Goal: Information Seeking & Learning: Learn about a topic

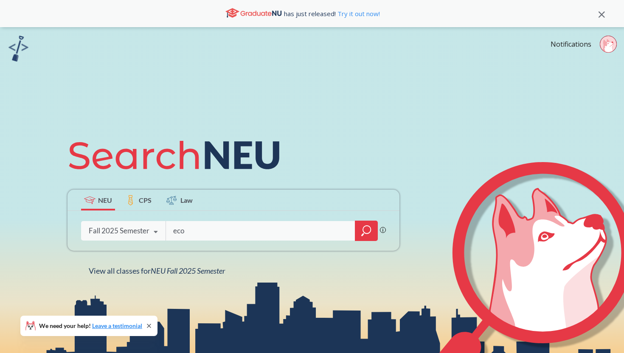
type input "econ"
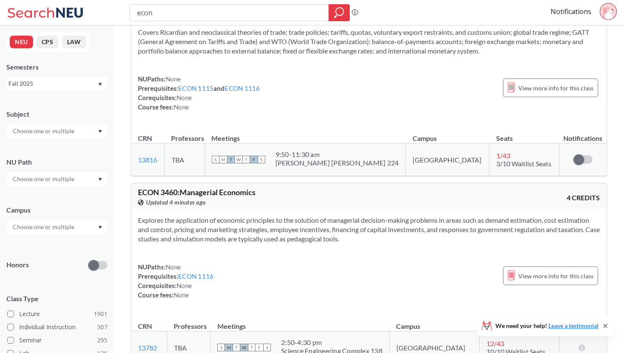
scroll to position [3899, 0]
click at [192, 10] on input "econ" at bounding box center [229, 13] width 186 height 14
type input "finance"
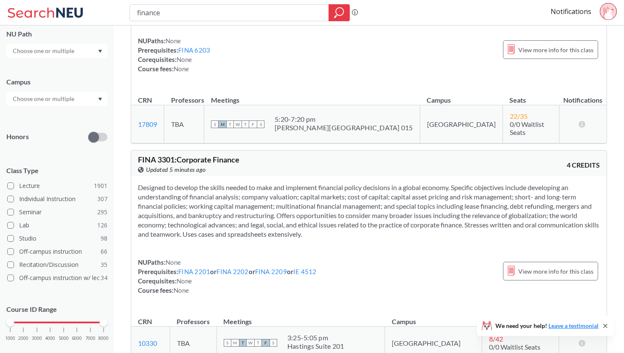
scroll to position [143, 0]
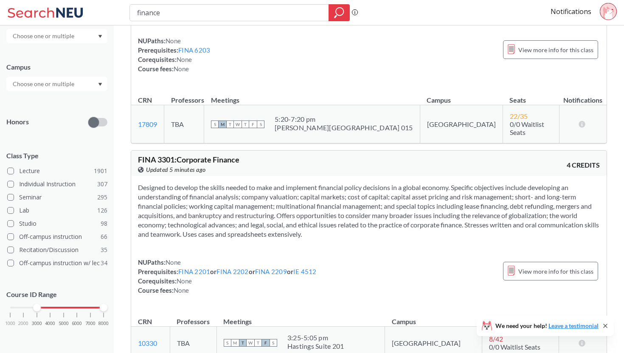
drag, startPoint x: 12, startPoint y: 307, endPoint x: 32, endPoint y: 308, distance: 19.6
click at [33, 307] on div at bounding box center [37, 308] width 8 height 8
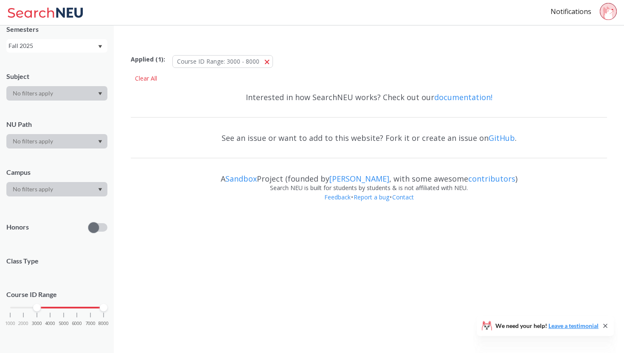
scroll to position [143, 0]
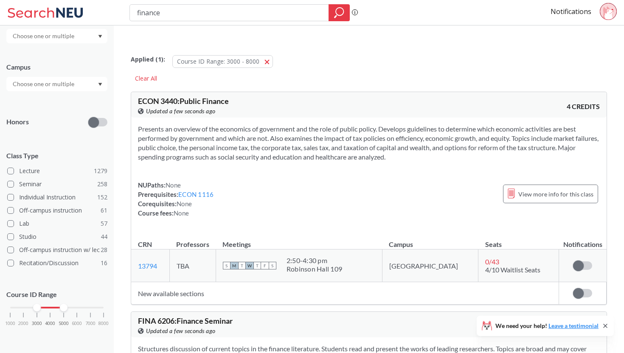
drag, startPoint x: 101, startPoint y: 307, endPoint x: 67, endPoint y: 306, distance: 34.4
click at [67, 306] on div "1000 2000 3000 4000 5000 6000 7000 8000" at bounding box center [56, 308] width 93 height 6
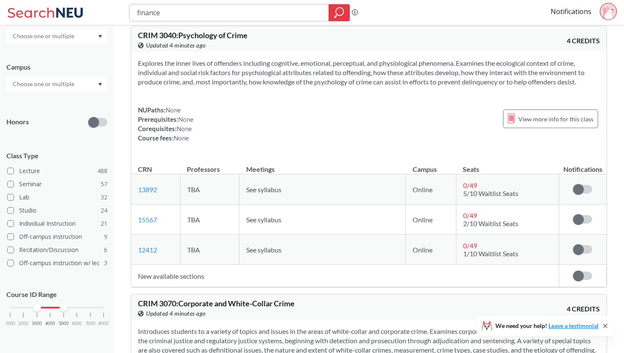
scroll to position [5694, 0]
click at [226, 11] on input "finance" at bounding box center [229, 13] width 186 height 14
type input "strateg"
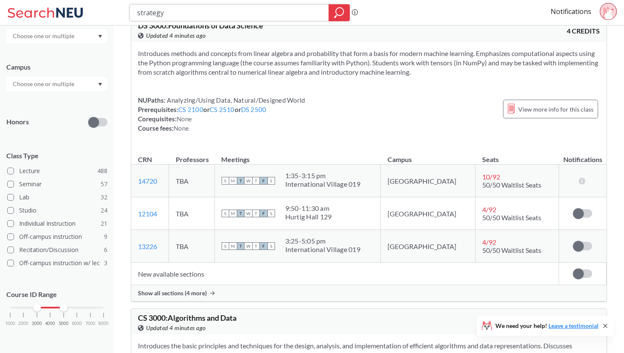
scroll to position [1585, 0]
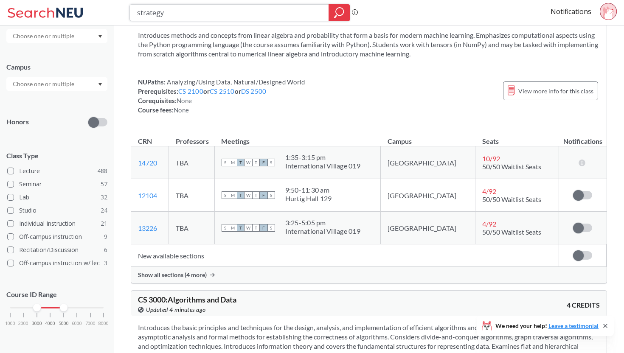
click at [241, 15] on input "strategy" at bounding box center [229, 13] width 186 height 14
type input "econ"
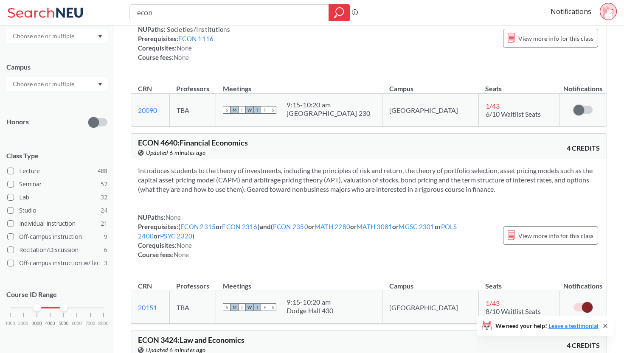
scroll to position [566, 0]
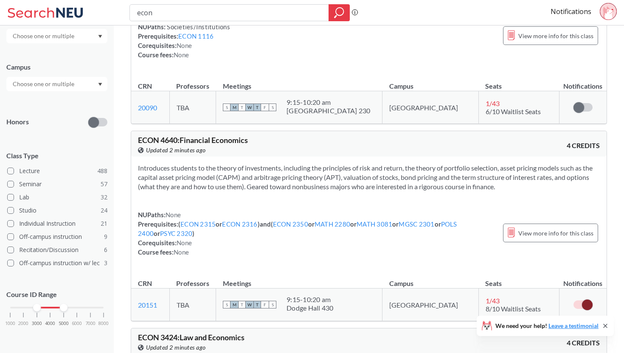
click at [228, 21] on div "econ Phrase search guarantees the exact search appears in the results. Ex. If y…" at bounding box center [312, 12] width 624 height 25
click at [228, 17] on input "econ" at bounding box center [229, 13] width 186 height 14
type input "money and banking"
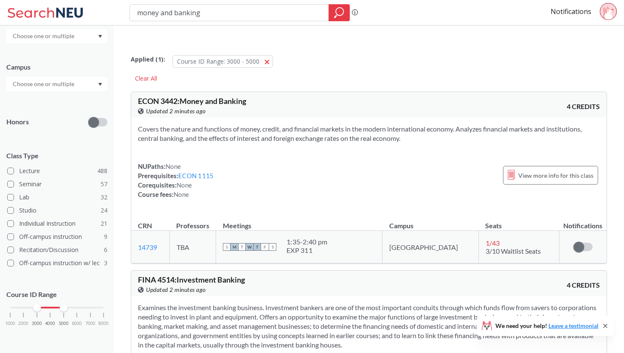
click at [242, 11] on input "money and banking" at bounding box center [229, 13] width 186 height 14
type input "econ"
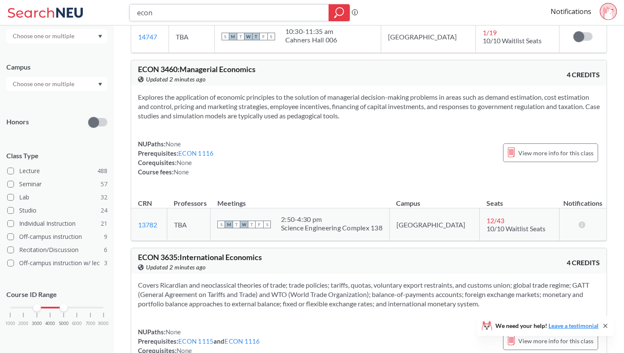
scroll to position [1674, 0]
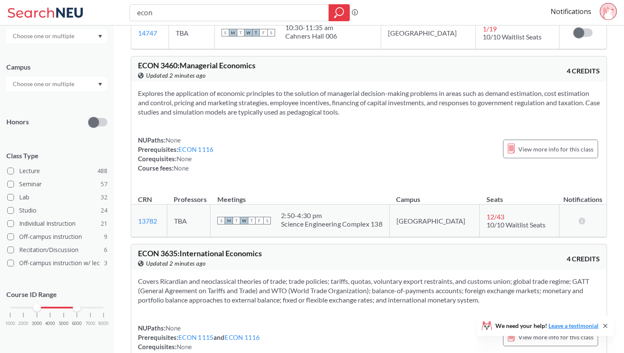
drag, startPoint x: 65, startPoint y: 307, endPoint x: 75, endPoint y: 307, distance: 10.6
click at [75, 307] on div at bounding box center [77, 308] width 8 height 8
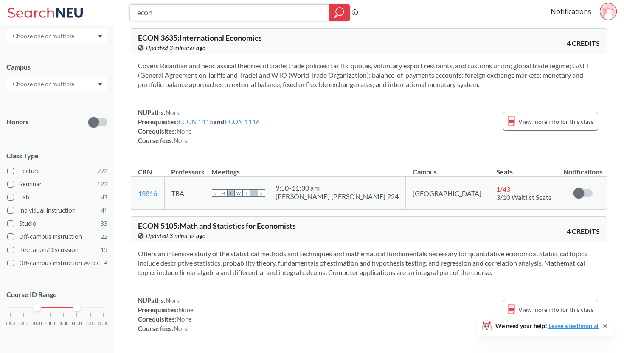
scroll to position [2458, 0]
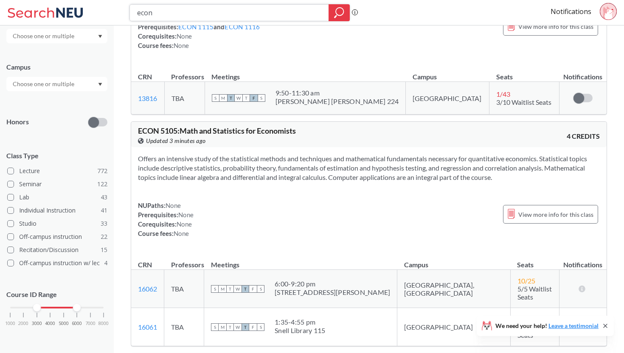
click at [191, 15] on input "econ" at bounding box center [229, 13] width 186 height 14
type input "finance"
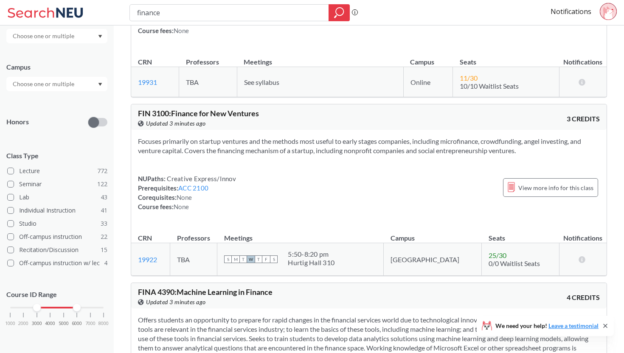
scroll to position [989, 0]
click at [203, 183] on link "ACC 2100" at bounding box center [193, 187] width 30 height 8
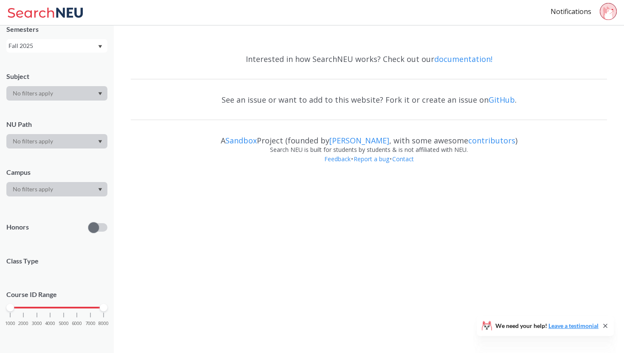
scroll to position [51, 0]
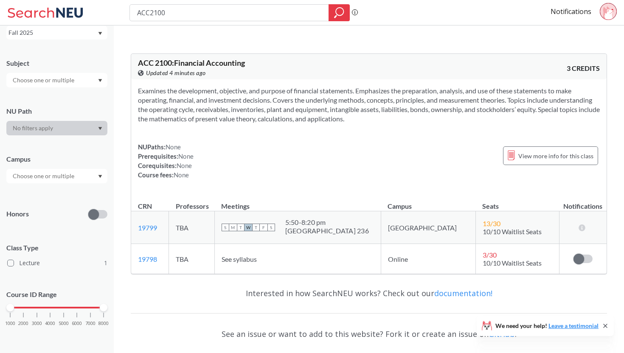
type input "finance"
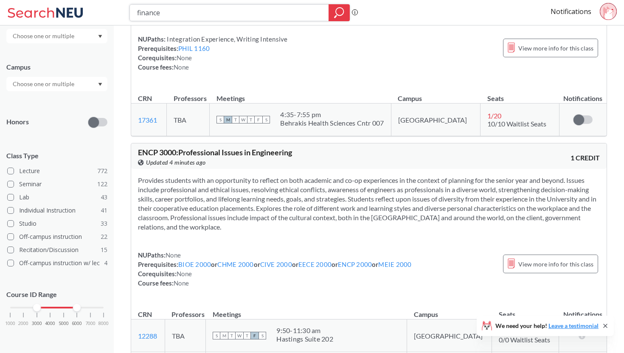
scroll to position [4237, 0]
